Goal: Information Seeking & Learning: Learn about a topic

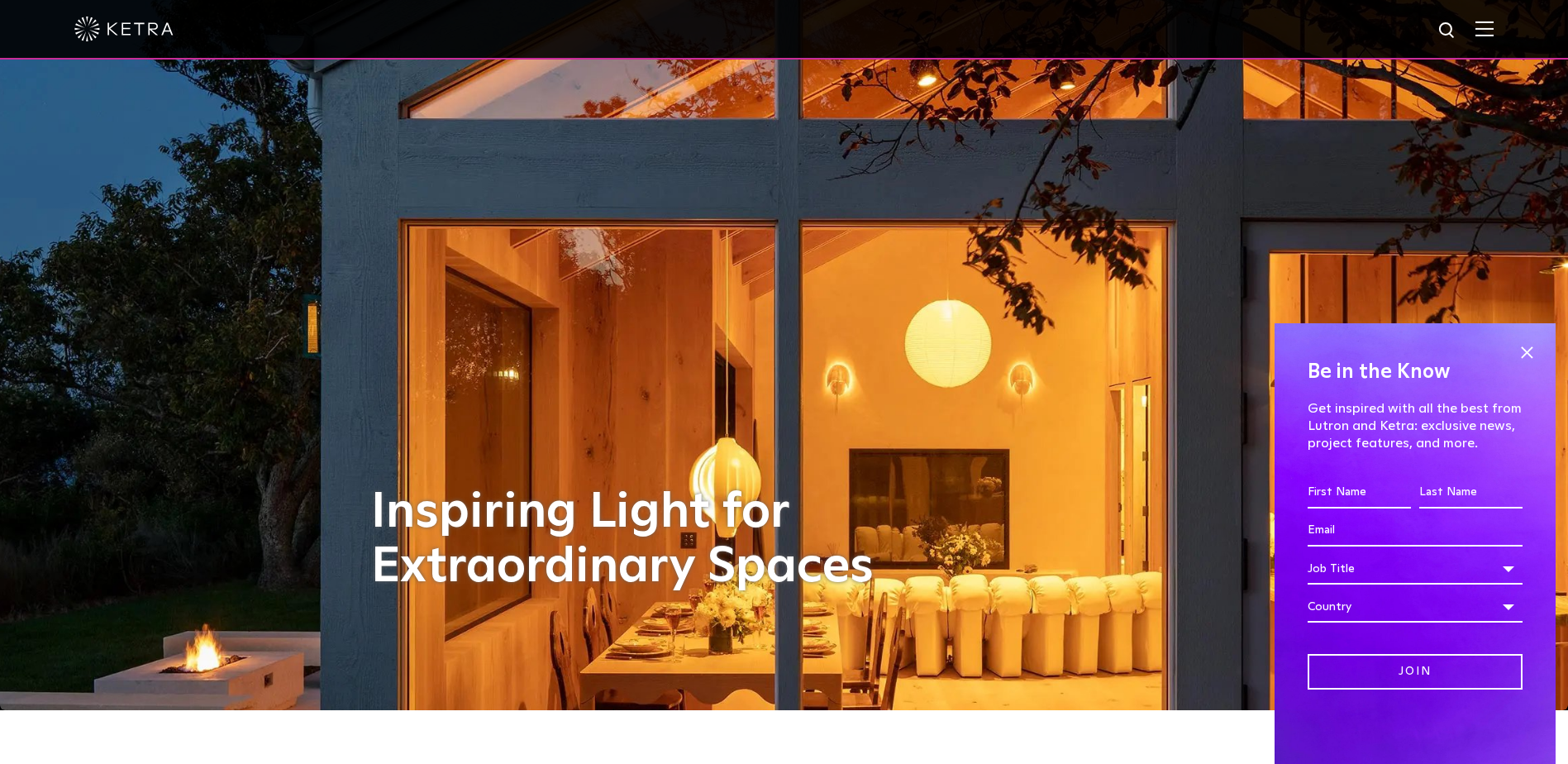
scroll to position [83, 0]
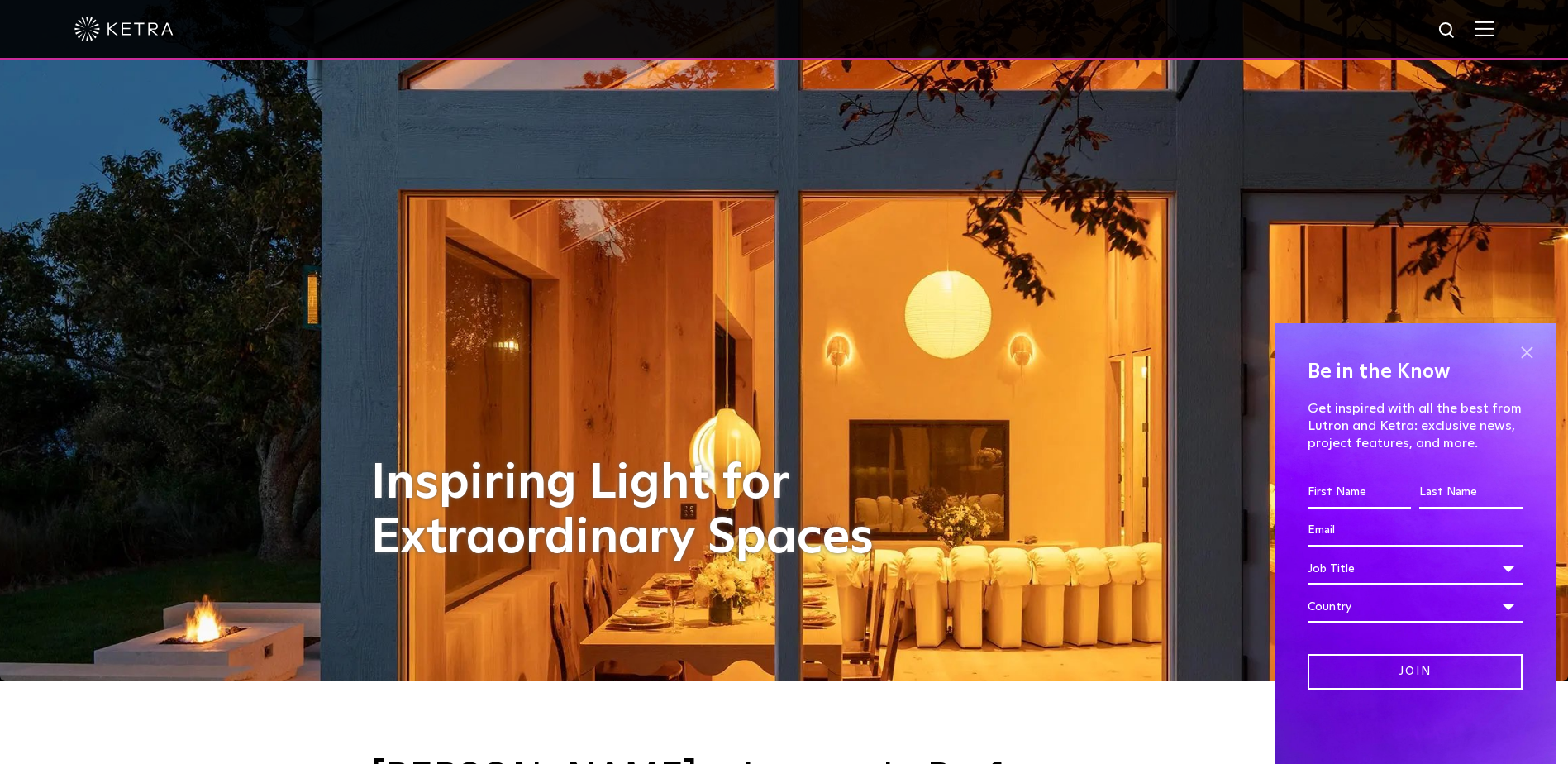
click at [1528, 352] on span at bounding box center [1526, 352] width 25 height 25
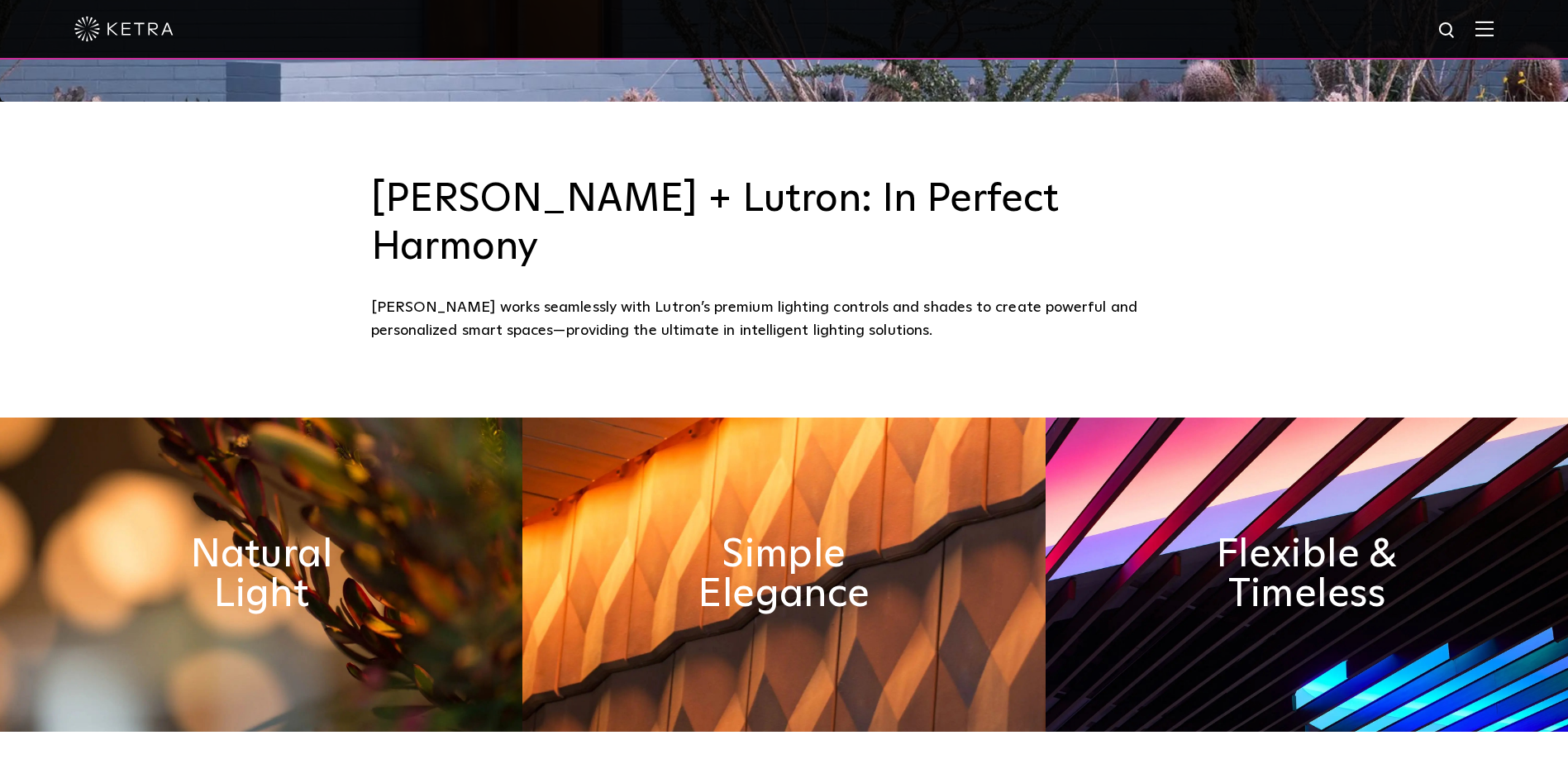
scroll to position [661, 0]
click at [1354, 532] on h2 "Flexible & Timeless" at bounding box center [1306, 575] width 270 height 87
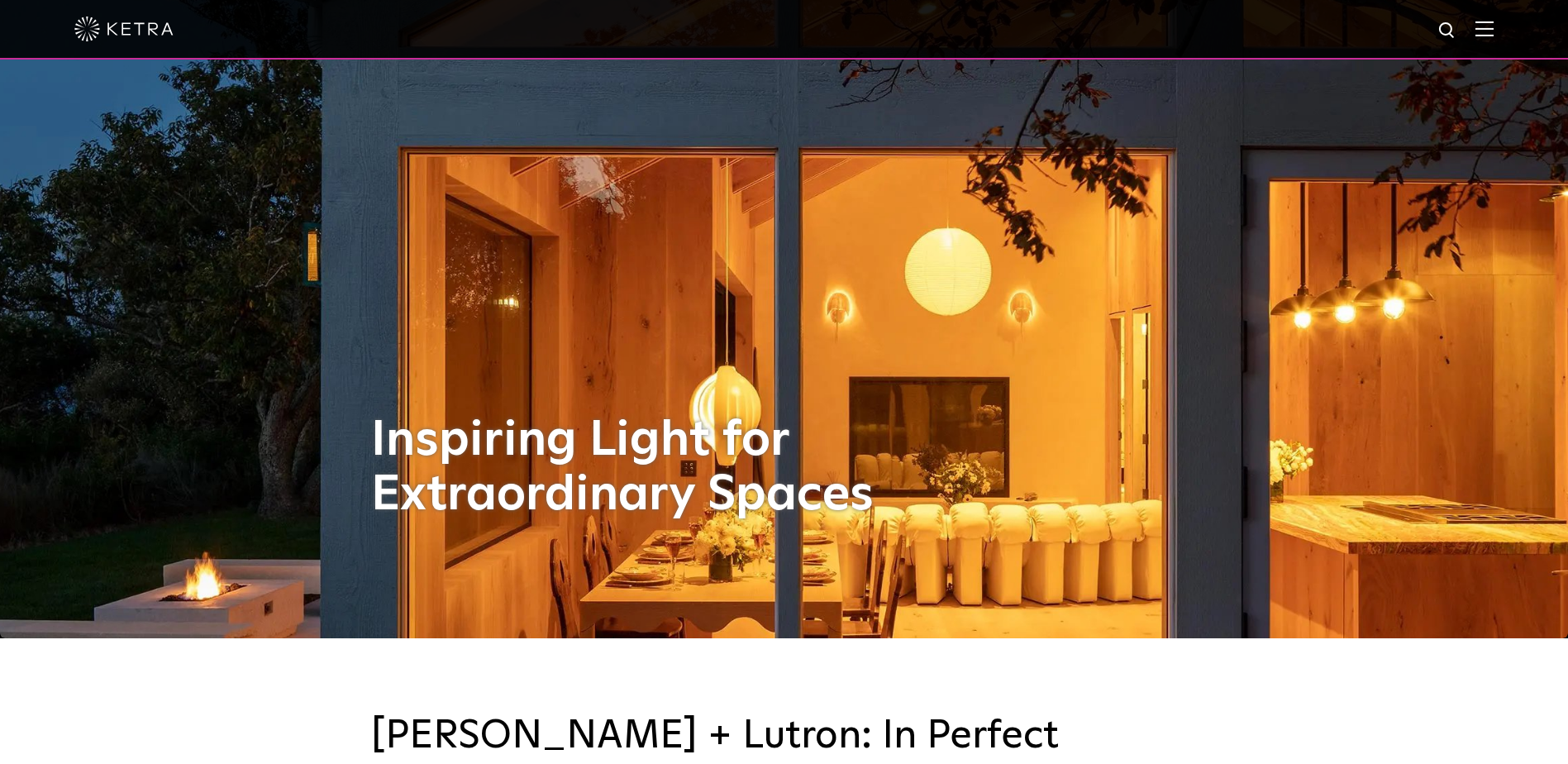
scroll to position [0, 0]
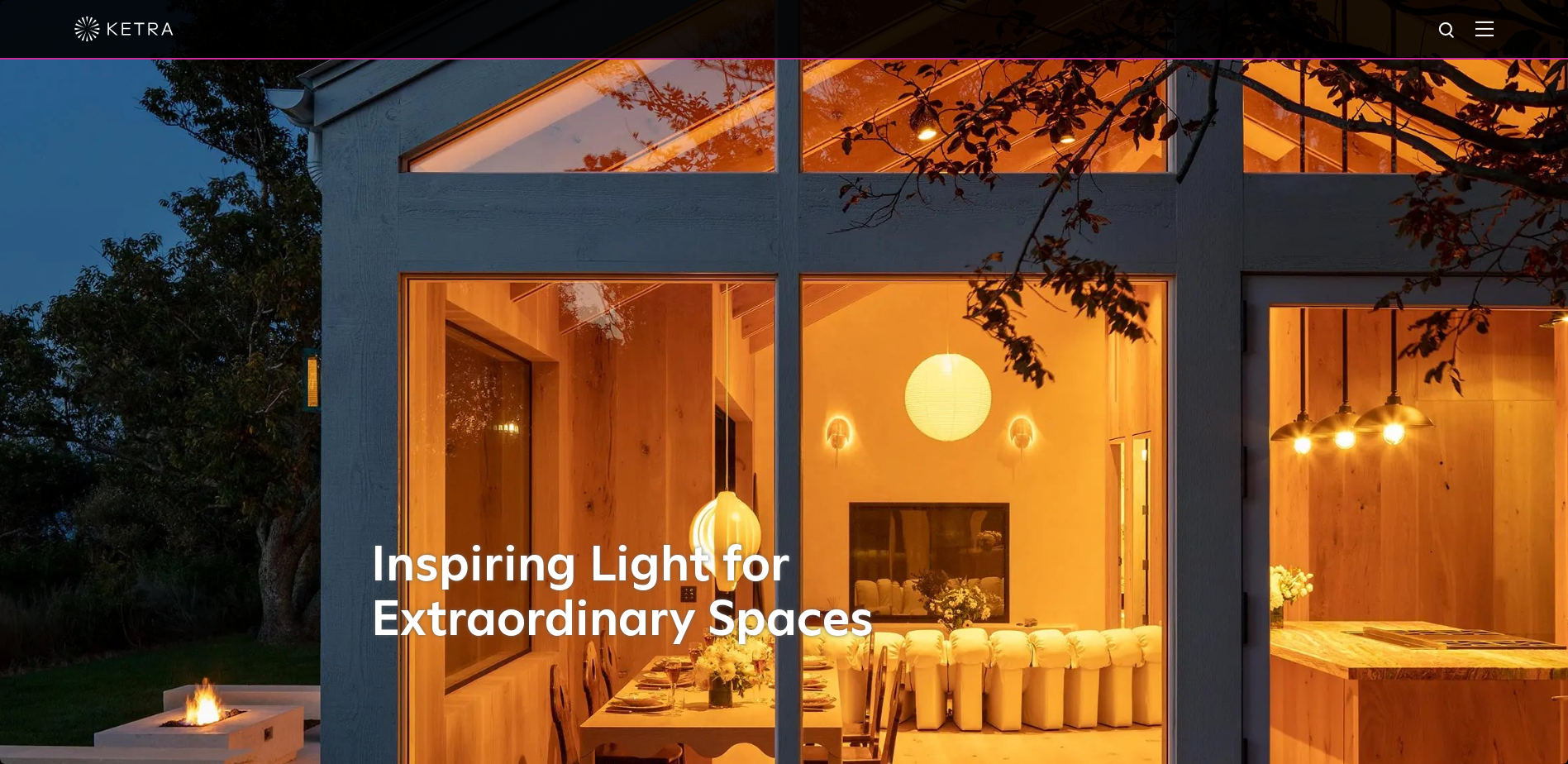
click at [81, 32] on img at bounding box center [124, 29] width 99 height 25
click at [138, 35] on img at bounding box center [124, 29] width 99 height 25
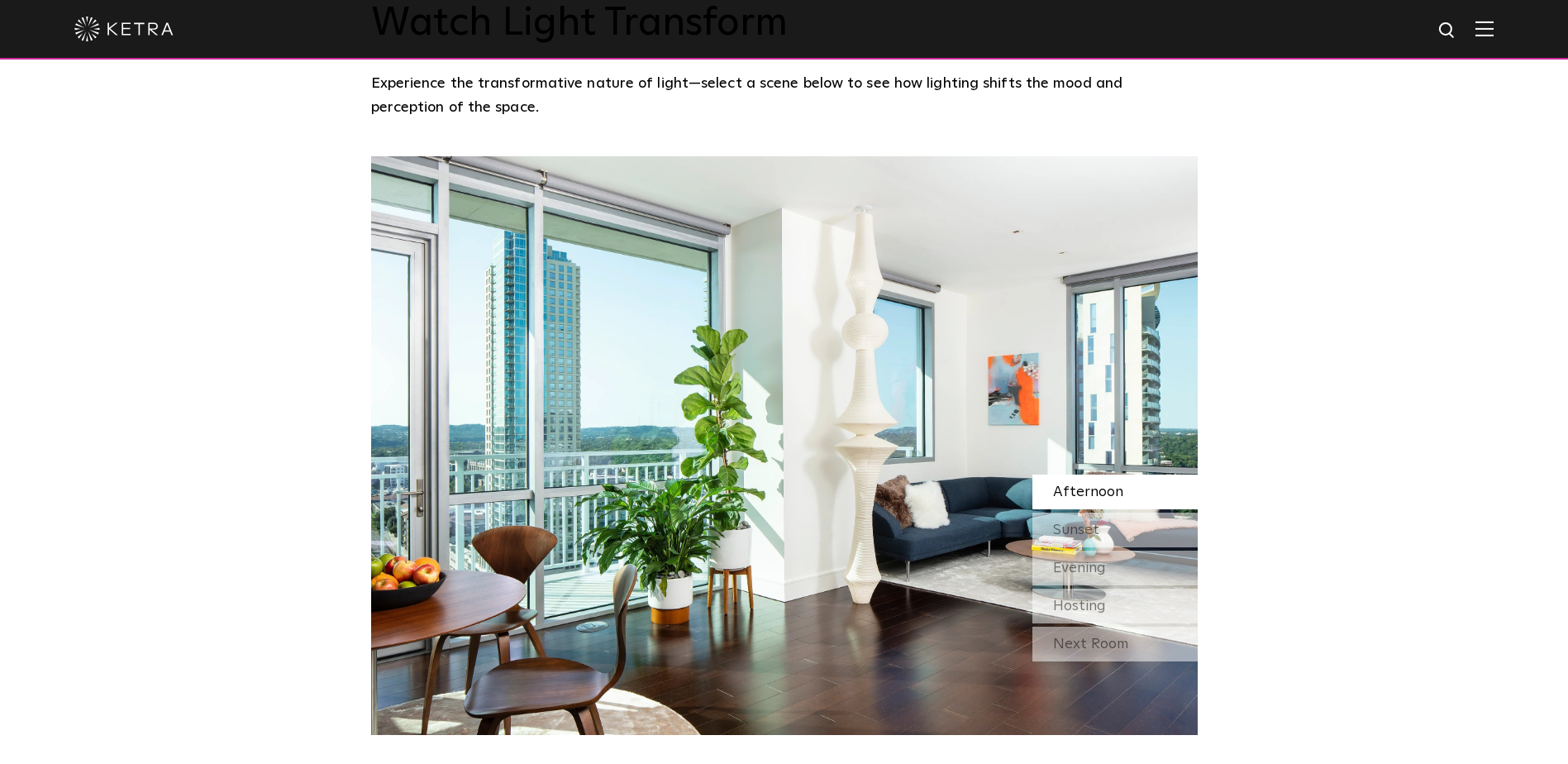
scroll to position [1489, 0]
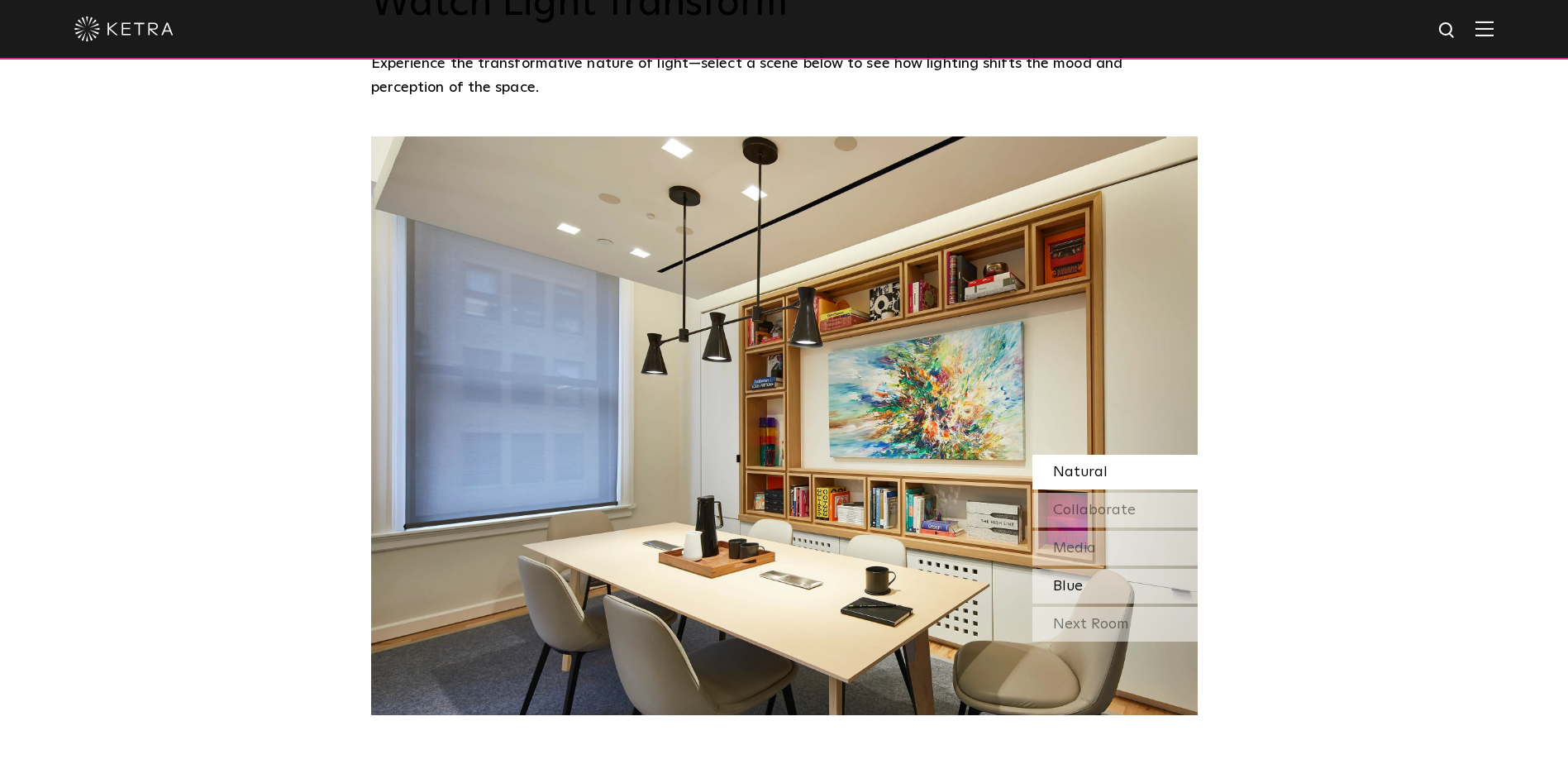
click at [1099, 569] on div "Blue" at bounding box center [1115, 587] width 165 height 35
